Goal: Task Accomplishment & Management: Manage account settings

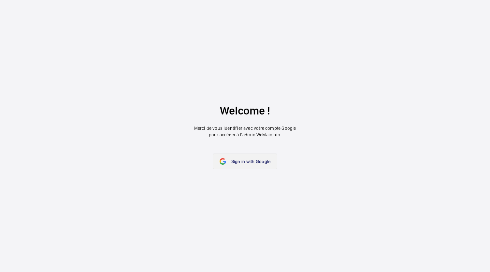
click at [247, 161] on span "Sign in with Google" at bounding box center [250, 161] width 39 height 5
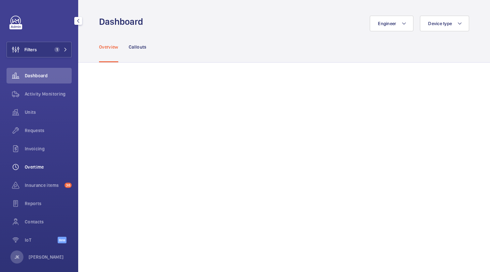
click at [40, 170] on div "Overtime" at bounding box center [39, 167] width 65 height 16
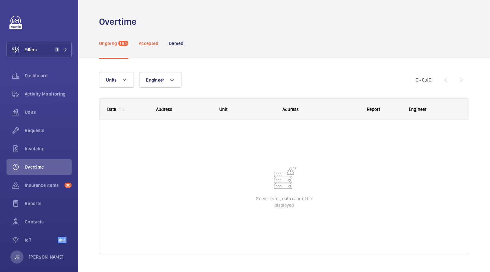
click at [149, 49] on div "Accepted" at bounding box center [149, 43] width 20 height 31
click at [181, 49] on div "Denied" at bounding box center [176, 43] width 15 height 31
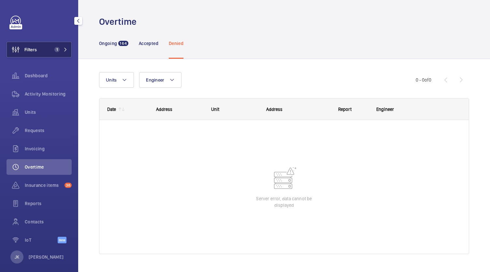
click at [45, 50] on button "Filters 1" at bounding box center [39, 50] width 65 height 16
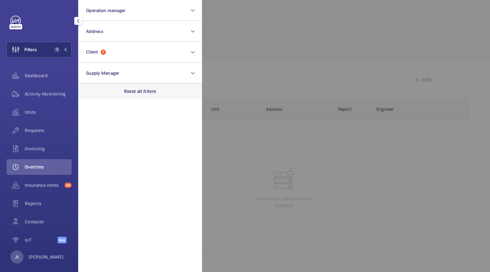
click at [146, 92] on p "Reset all filters" at bounding box center [140, 91] width 32 height 7
click at [46, 167] on span "Overtime" at bounding box center [48, 167] width 47 height 7
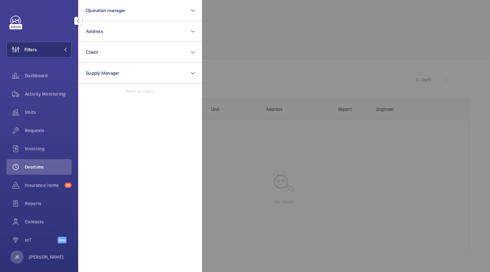
click at [264, 171] on div at bounding box center [447, 136] width 490 height 272
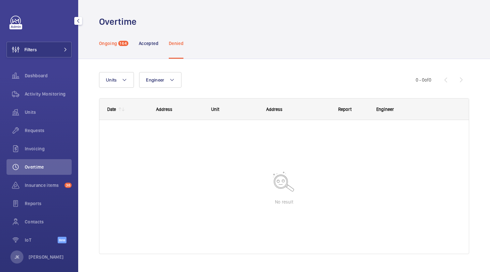
click at [115, 34] on div "Ongoing 164" at bounding box center [113, 43] width 29 height 31
click at [118, 45] on div "Ongoing 164" at bounding box center [113, 43] width 29 height 31
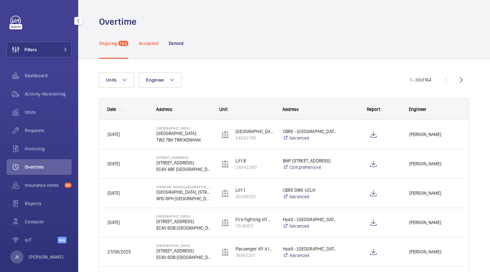
click at [152, 44] on p "Accepted" at bounding box center [149, 43] width 20 height 7
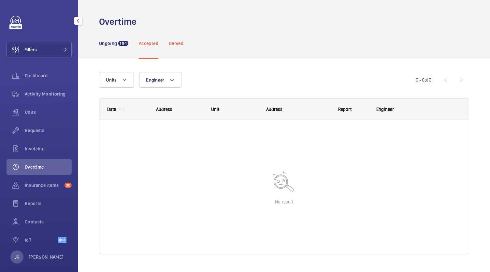
click at [179, 43] on p "Denied" at bounding box center [176, 43] width 15 height 7
click at [103, 46] on p "Ongoing" at bounding box center [108, 43] width 18 height 7
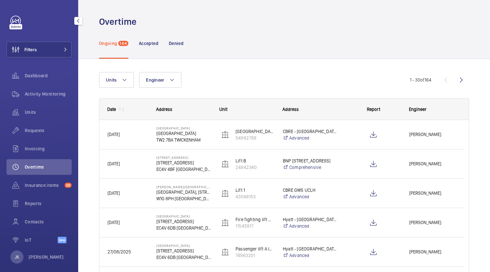
click at [182, 141] on p "TW2 7BA TWICKENHAM" at bounding box center [183, 140] width 55 height 7
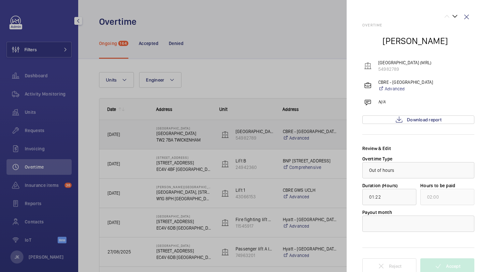
scroll to position [6, 0]
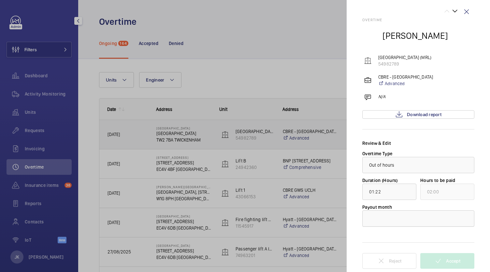
click at [424, 218] on div at bounding box center [418, 219] width 111 height 16
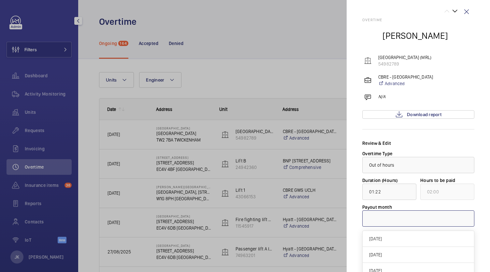
click at [465, 81] on div "CBRE - Twickenham Advanced" at bounding box center [419, 80] width 111 height 13
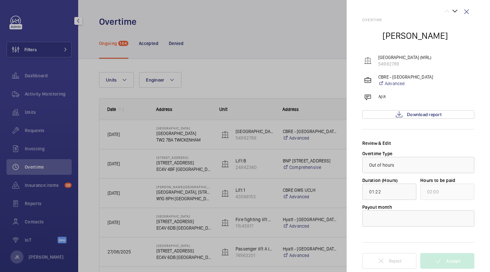
click at [465, 81] on div "CBRE - Twickenham Advanced" at bounding box center [419, 80] width 111 height 13
click at [411, 220] on div at bounding box center [418, 219] width 111 height 16
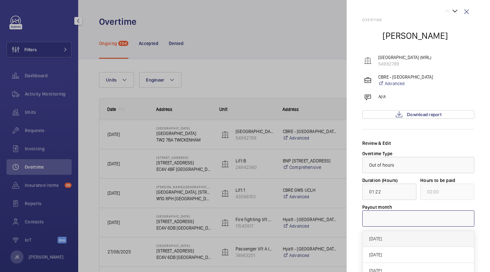
click at [415, 240] on span "September 2025" at bounding box center [418, 238] width 98 height 7
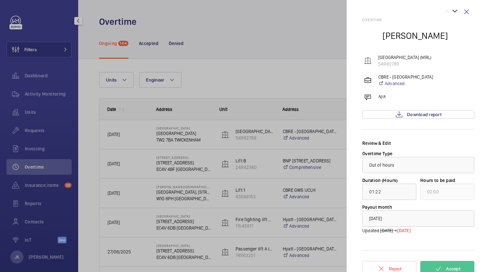
click at [431, 220] on div at bounding box center [418, 219] width 111 height 16
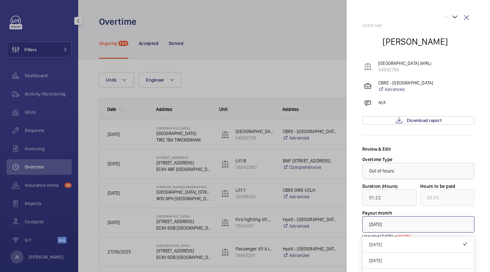
click at [453, 163] on div at bounding box center [418, 171] width 111 height 16
click at [465, 22] on wm-front-icon-button at bounding box center [467, 18] width 16 height 16
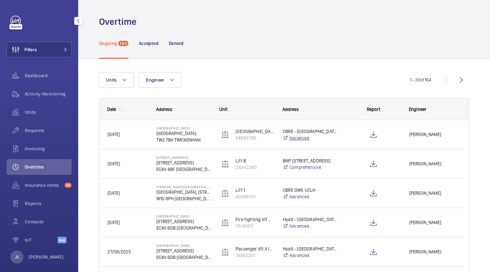
click at [328, 138] on link "Advanced" at bounding box center [310, 138] width 55 height 7
click at [183, 133] on p "Twickenham Stadium" at bounding box center [183, 133] width 55 height 7
